Goal: Find specific page/section: Find specific page/section

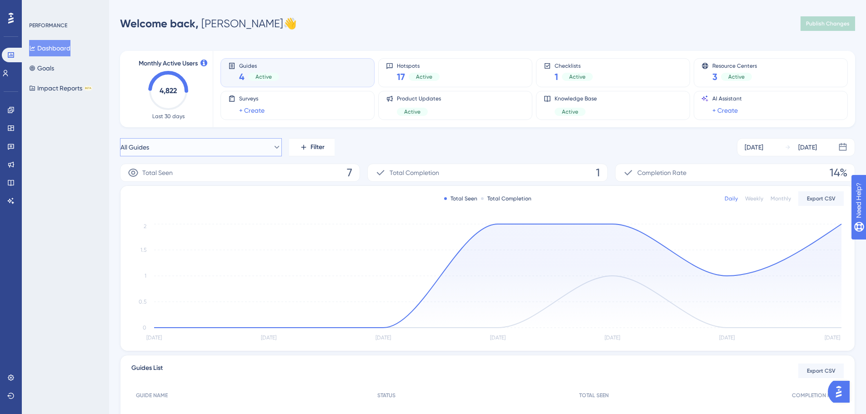
click at [272, 146] on icon at bounding box center [276, 147] width 9 height 9
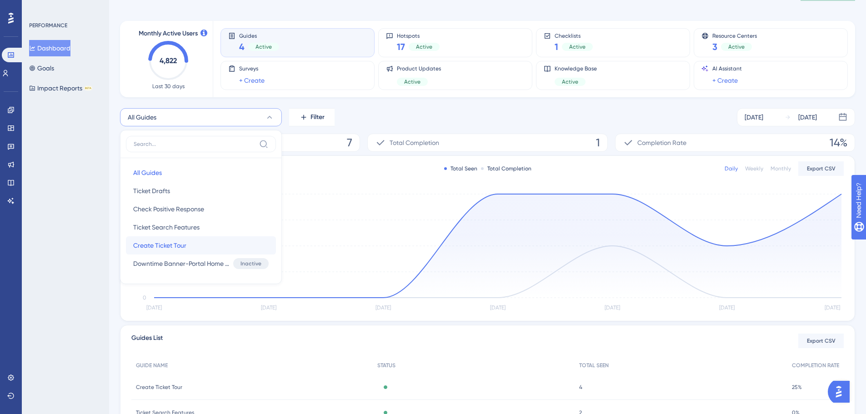
click at [147, 247] on span "Create Ticket Tour" at bounding box center [159, 245] width 53 height 11
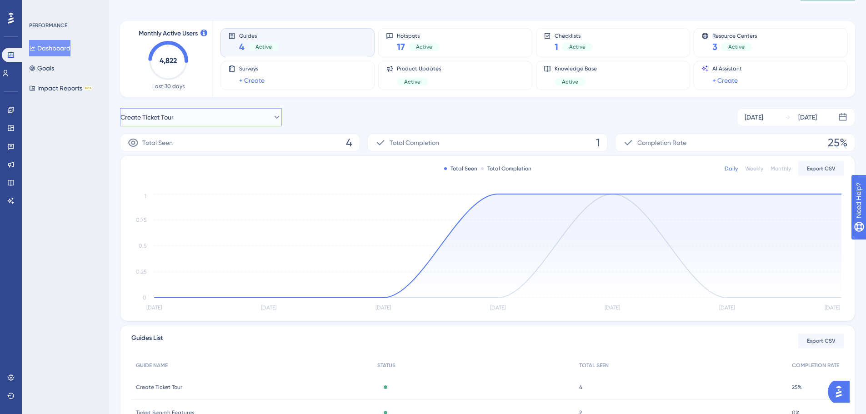
click at [261, 114] on button "Create Ticket Tour" at bounding box center [201, 117] width 162 height 18
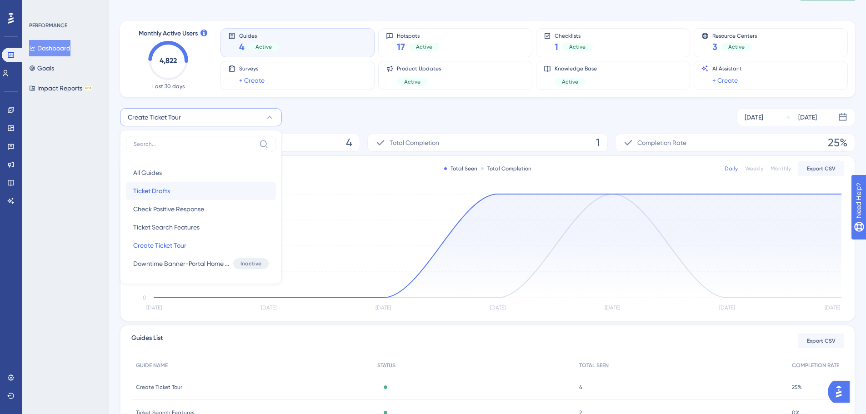
click at [177, 189] on button "Ticket Drafts Ticket Drafts" at bounding box center [201, 191] width 150 height 18
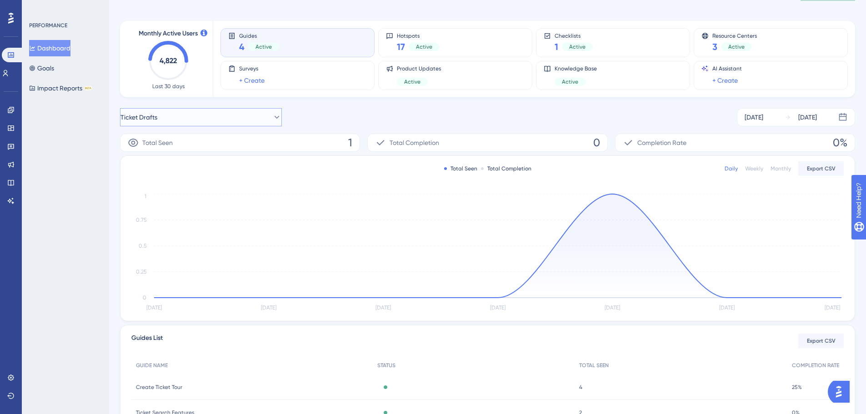
click at [212, 124] on button "Ticket Drafts" at bounding box center [201, 117] width 162 height 18
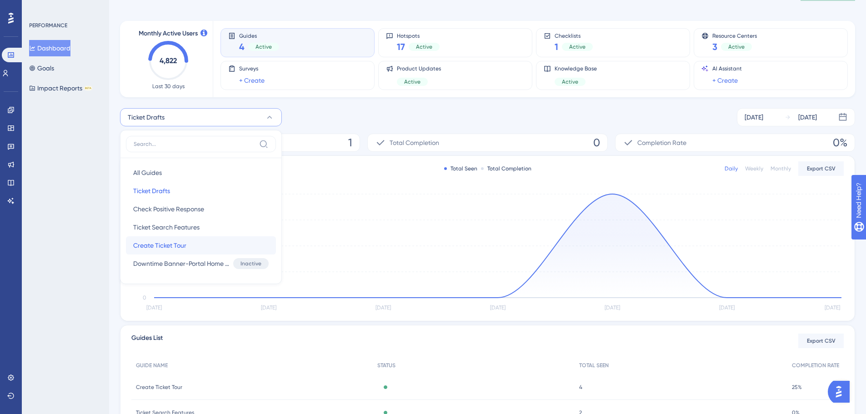
click at [170, 245] on span "Create Ticket Tour" at bounding box center [159, 245] width 53 height 11
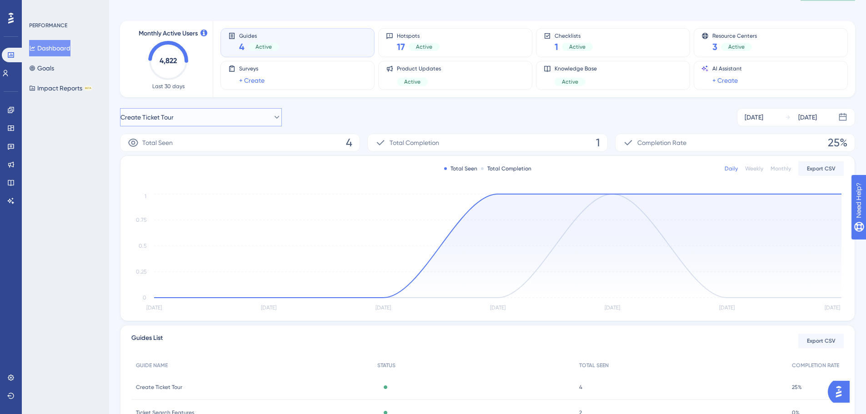
click at [209, 113] on button "Create Ticket Tour" at bounding box center [201, 117] width 162 height 18
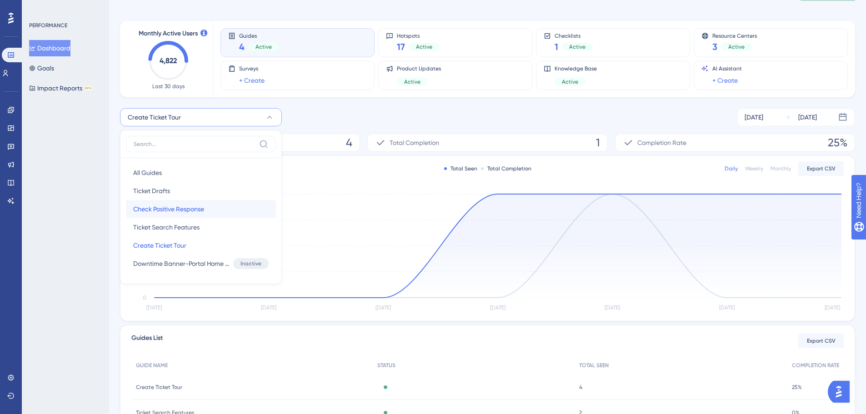
click at [204, 209] on span "Check Positive Response" at bounding box center [168, 209] width 71 height 11
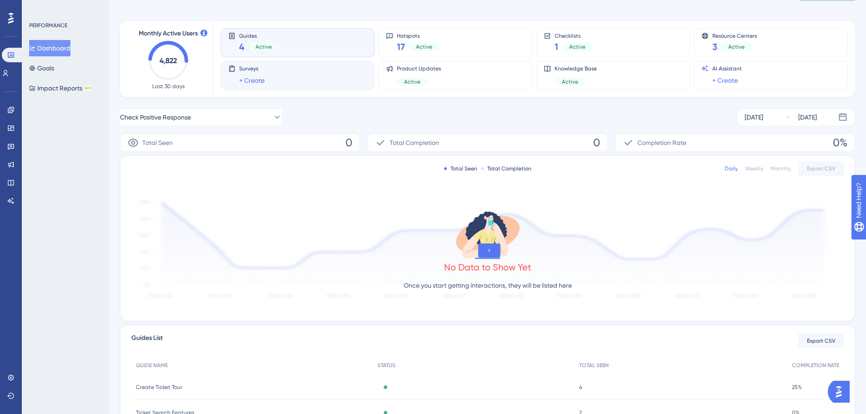
scroll to position [0, 0]
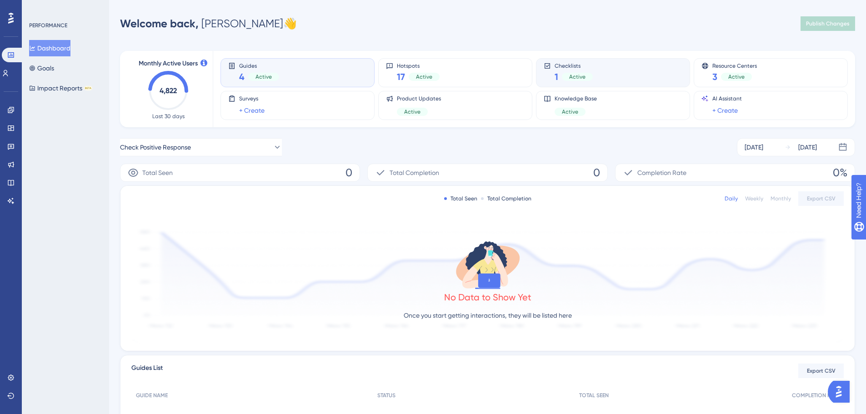
click at [608, 73] on div "Checklists 1 Active" at bounding box center [612, 72] width 139 height 21
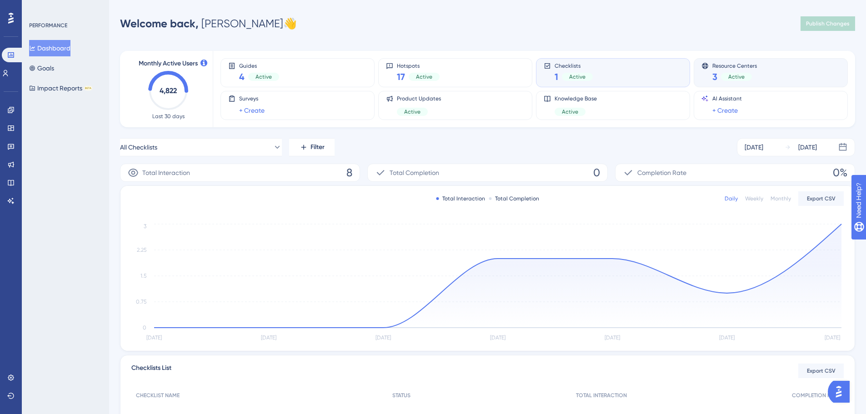
click at [720, 67] on span "Resource Centers" at bounding box center [734, 65] width 45 height 6
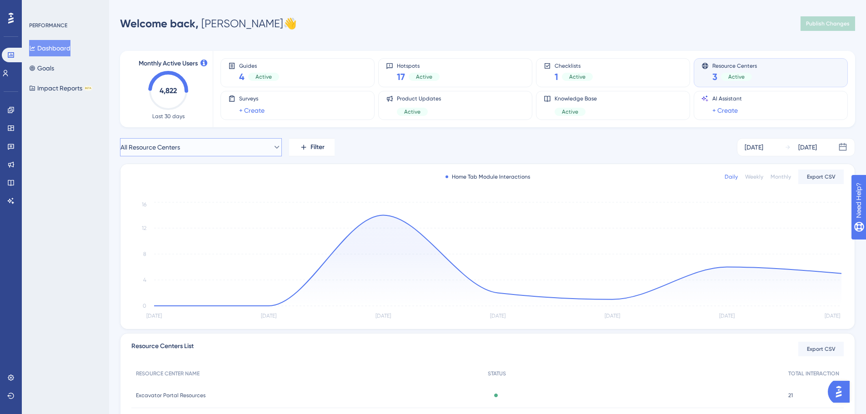
click at [274, 145] on button "All Resource Centers" at bounding box center [201, 147] width 162 height 18
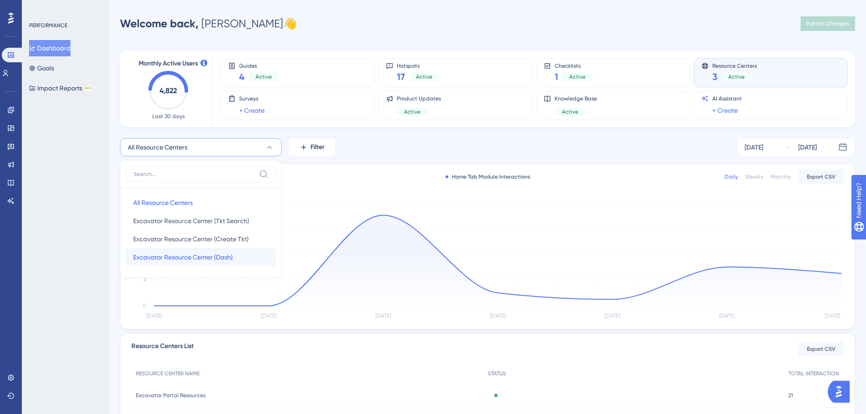
click at [208, 255] on span "Excavator Resource Center (Dash)" at bounding box center [183, 257] width 100 height 11
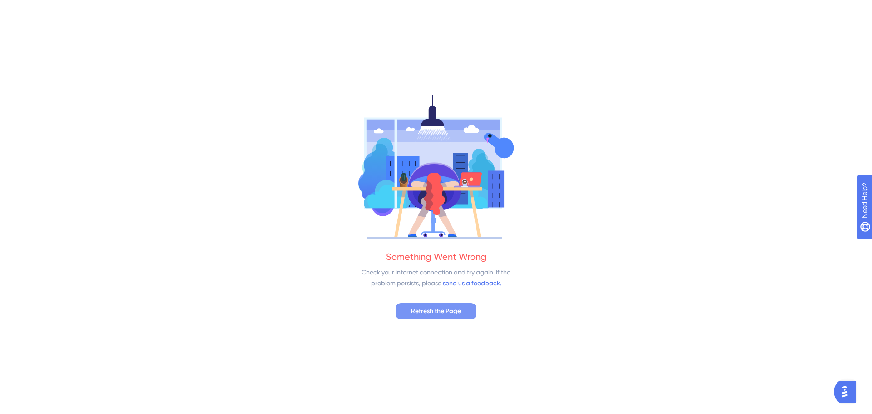
click at [434, 309] on span "Refresh the Page" at bounding box center [436, 311] width 50 height 11
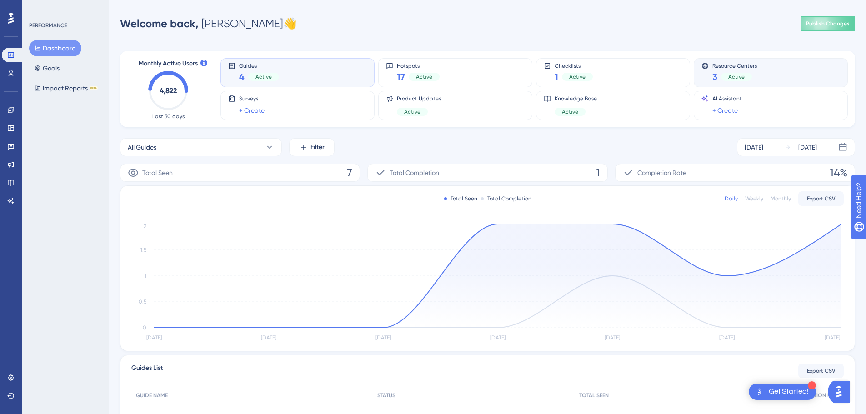
click at [722, 82] on div "3 Active" at bounding box center [734, 76] width 45 height 13
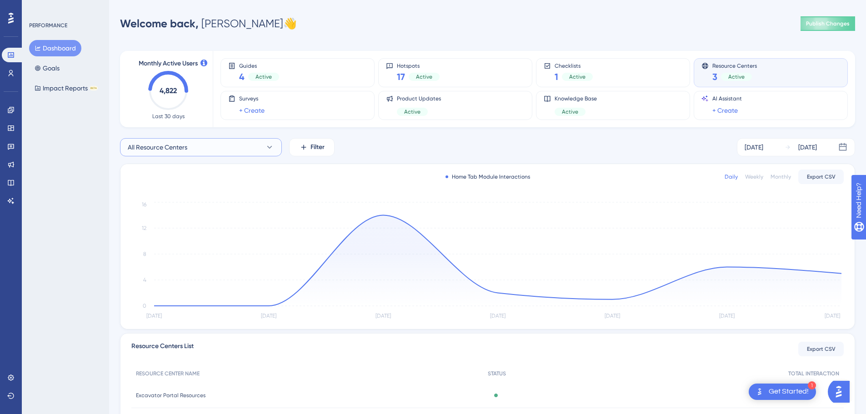
click at [249, 149] on button "All Resource Centers" at bounding box center [201, 147] width 162 height 18
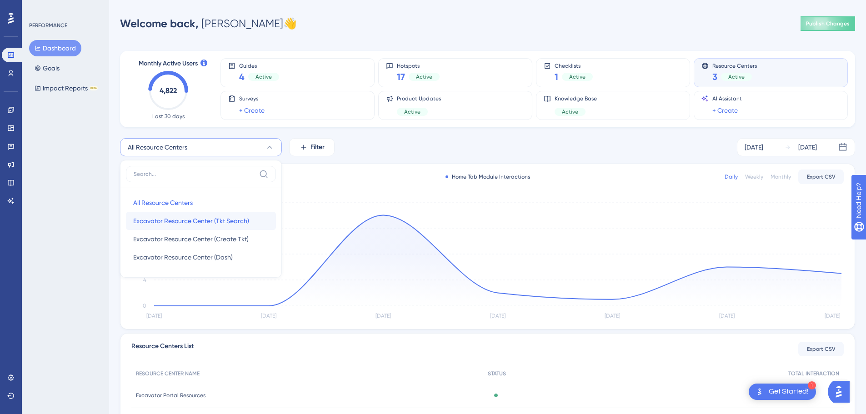
click at [194, 224] on span "Excavator Resource Center (Tkt Search)" at bounding box center [191, 220] width 116 height 11
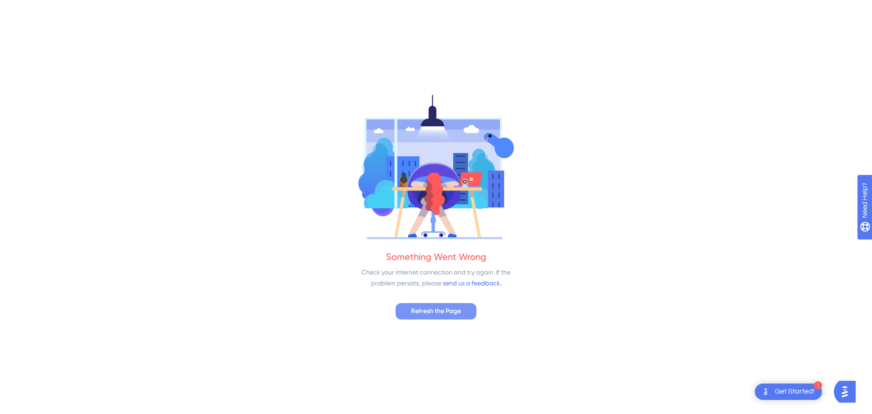
click at [445, 314] on span "Refresh the Page" at bounding box center [436, 311] width 50 height 11
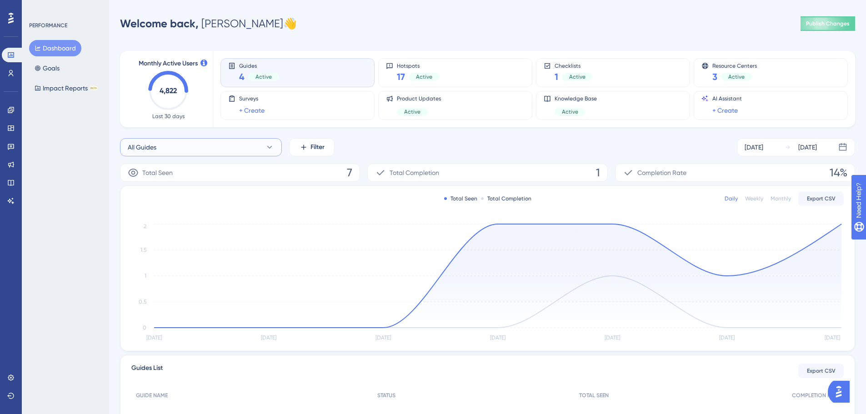
click at [239, 143] on button "All Guides" at bounding box center [201, 147] width 162 height 18
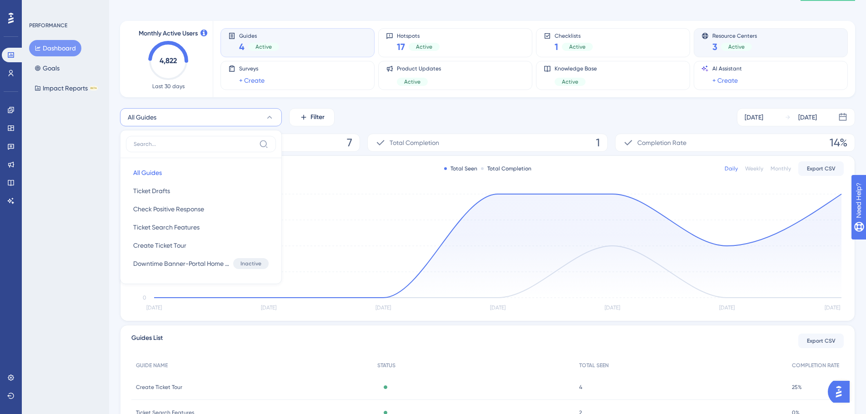
click at [721, 44] on div "Active" at bounding box center [736, 47] width 31 height 8
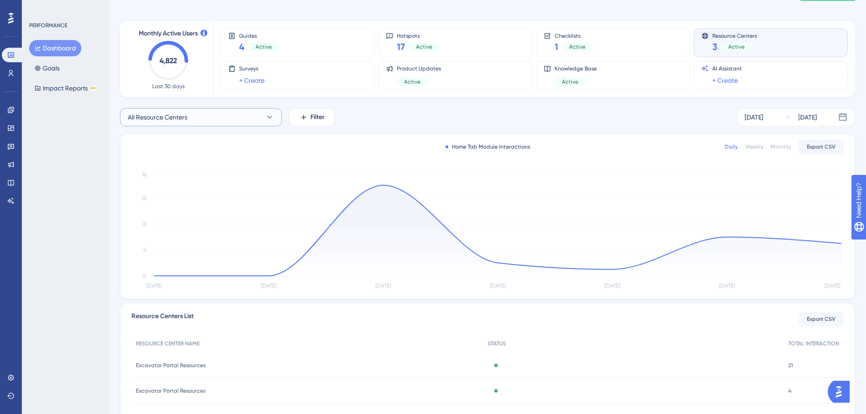
click at [270, 114] on icon at bounding box center [269, 117] width 9 height 9
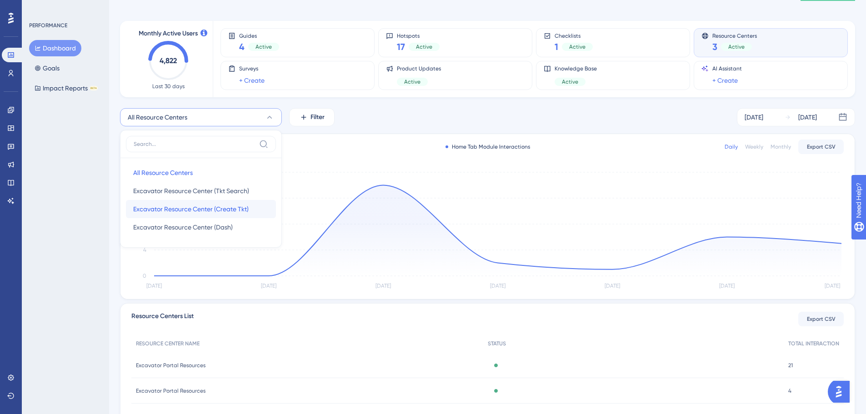
click at [239, 214] on span "Excavator Resource Center (Create Tkt)" at bounding box center [190, 209] width 115 height 11
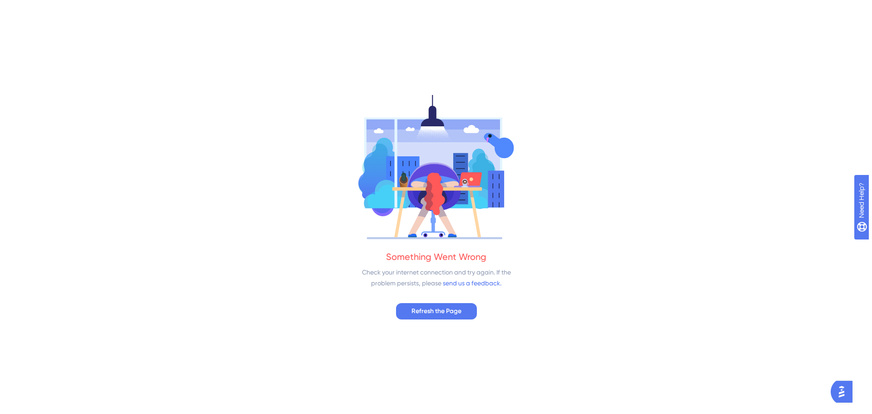
scroll to position [0, 0]
click at [459, 308] on span "Refresh the Page" at bounding box center [436, 311] width 50 height 11
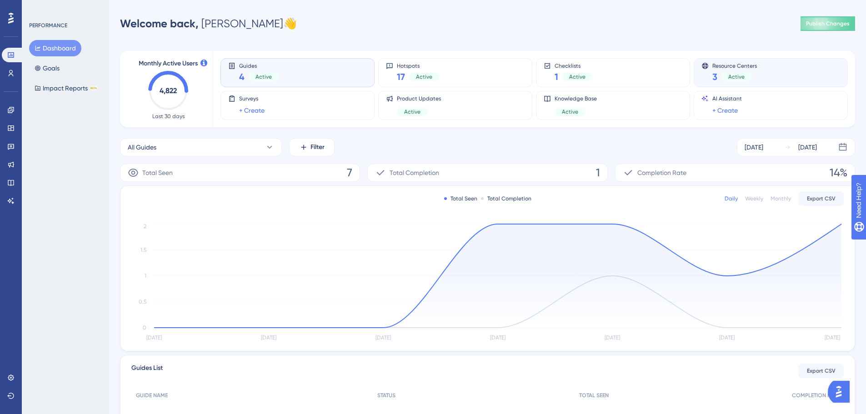
click at [764, 67] on div "Resource Centers 3 Active" at bounding box center [770, 72] width 139 height 21
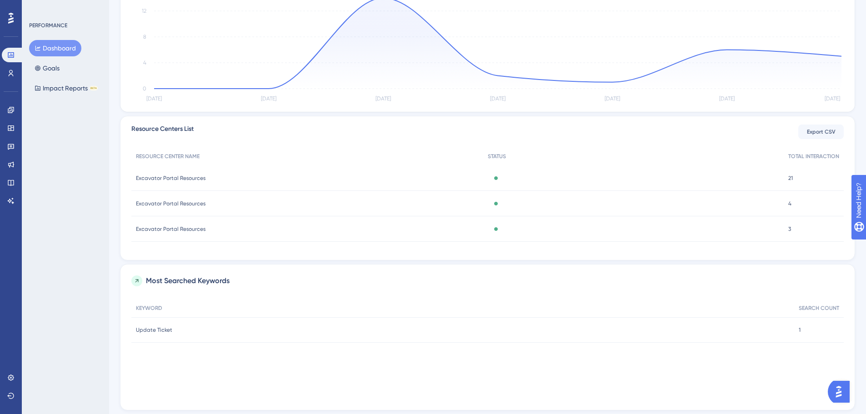
scroll to position [243, 0]
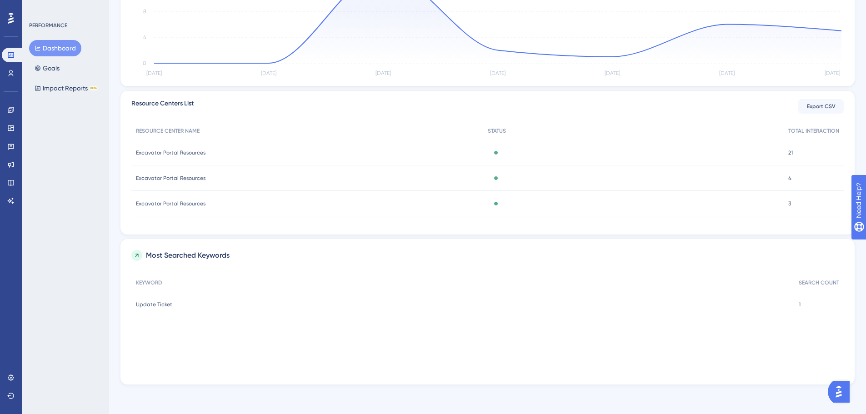
click at [159, 155] on span "Excavator Portal Resources" at bounding box center [171, 152] width 70 height 7
click at [182, 176] on span "Excavator Portal Resources" at bounding box center [171, 177] width 70 height 7
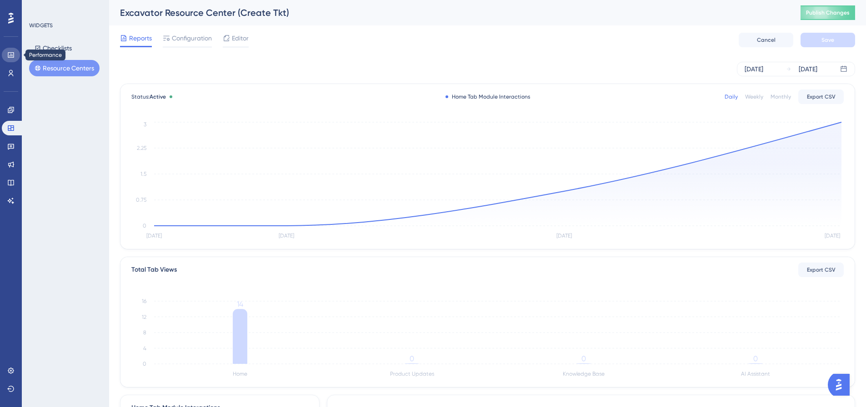
click at [12, 50] on link at bounding box center [11, 55] width 18 height 15
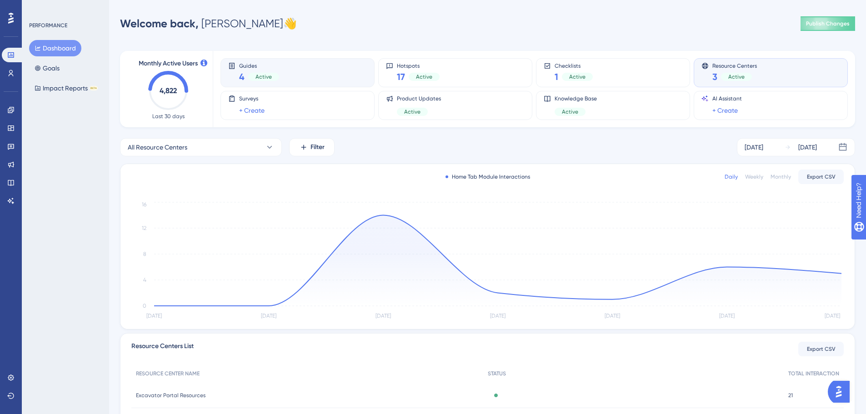
click at [366, 78] on div "Guides 4 Active" at bounding box center [297, 72] width 139 height 21
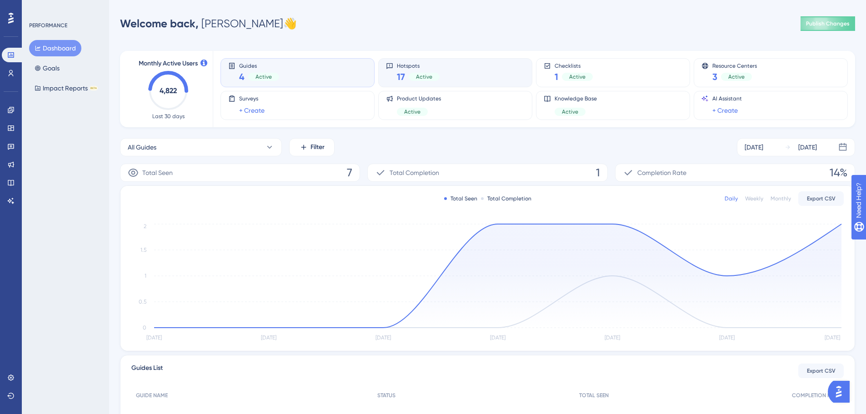
click at [448, 70] on div "Hotspots 17 Active" at bounding box center [455, 72] width 139 height 21
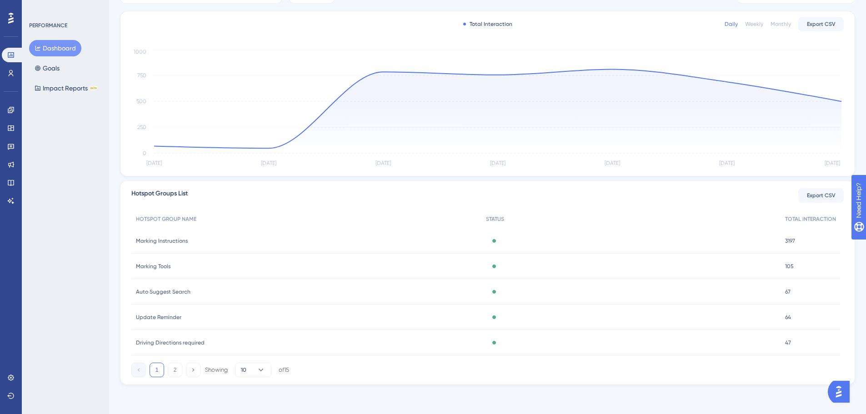
scroll to position [134, 0]
click at [264, 372] on icon at bounding box center [260, 369] width 9 height 9
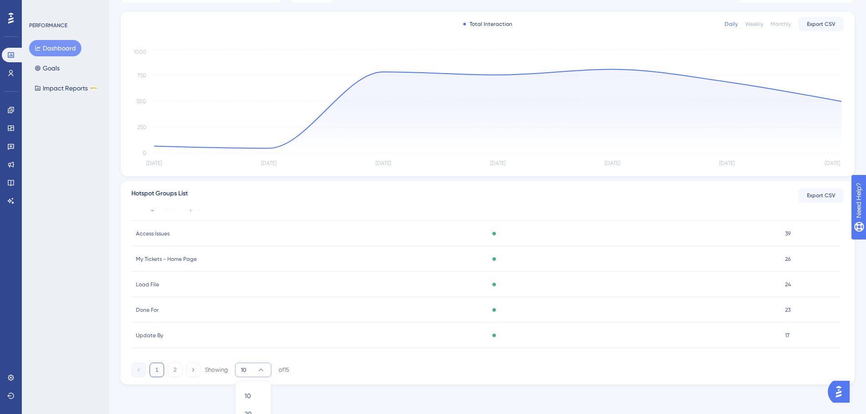
scroll to position [168, 0]
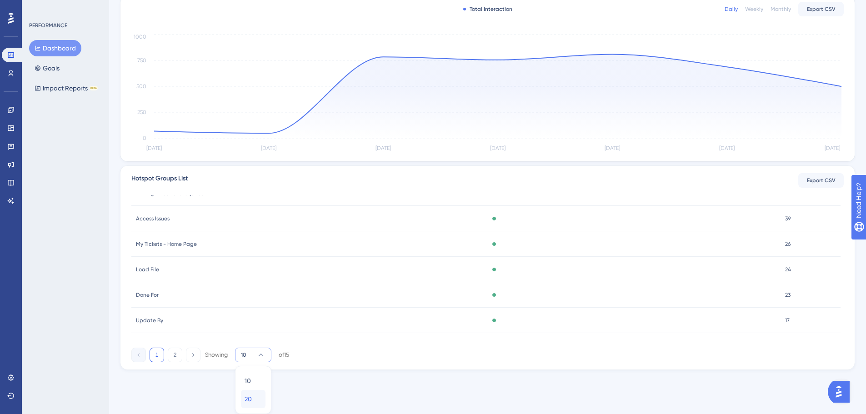
click at [252, 397] on span "20" at bounding box center [247, 398] width 7 height 11
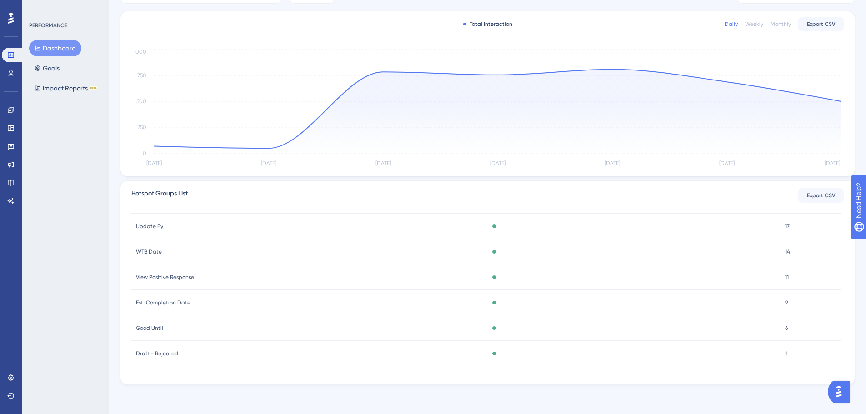
scroll to position [198, 0]
click at [144, 347] on span "Est. Completion Date" at bounding box center [163, 347] width 55 height 7
